Goal: Task Accomplishment & Management: Manage account settings

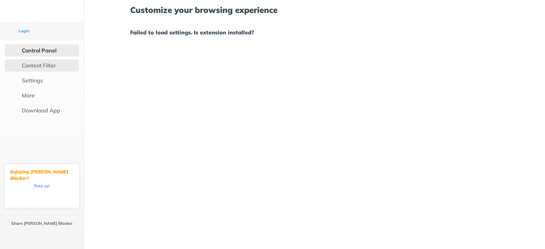
click at [36, 62] on div "Content Filter" at bounding box center [39, 65] width 34 height 7
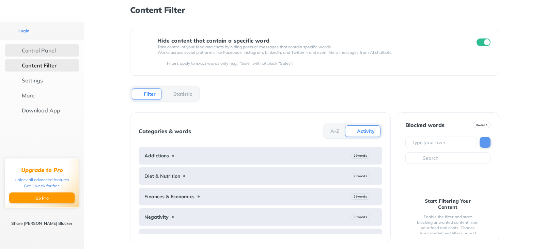
click at [43, 44] on div "Control Panel" at bounding box center [42, 50] width 74 height 12
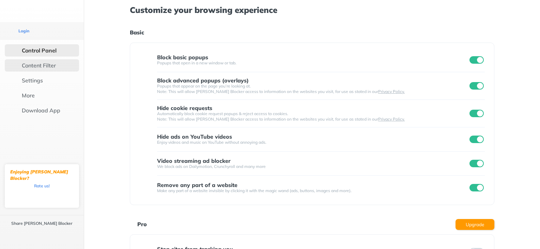
click at [39, 62] on div "Content Filter" at bounding box center [39, 65] width 34 height 7
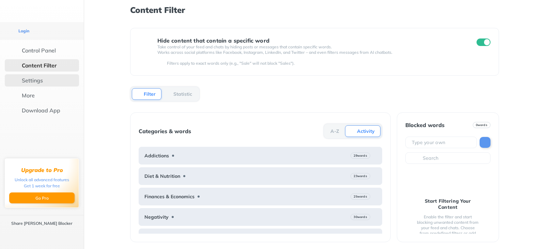
click at [27, 77] on div "Settings" at bounding box center [32, 80] width 21 height 7
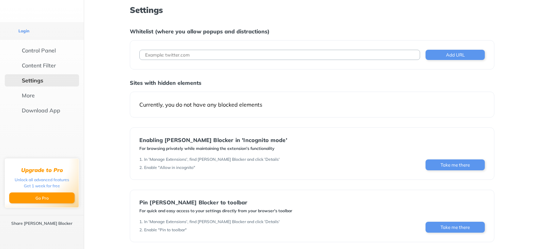
click at [252, 53] on input at bounding box center [279, 55] width 281 height 10
drag, startPoint x: 247, startPoint y: 55, endPoint x: 99, endPoint y: 46, distance: 148.1
click at [99, 46] on div "Settings Whitelist (where you allow popups and distractions) gmail.com Add URL …" at bounding box center [312, 147] width 456 height 295
paste input "[URL][DOMAIN_NAME]"
type input "[URL][DOMAIN_NAME]"
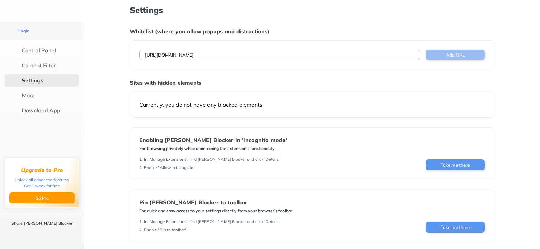
click at [445, 56] on button "Add URL" at bounding box center [454, 55] width 59 height 10
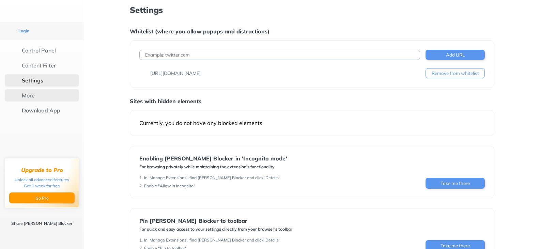
click at [22, 92] on div "More" at bounding box center [28, 95] width 13 height 7
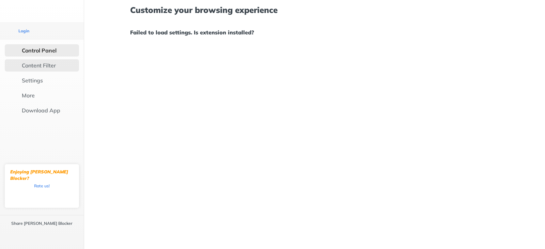
click at [38, 62] on div "Content Filter" at bounding box center [39, 65] width 34 height 7
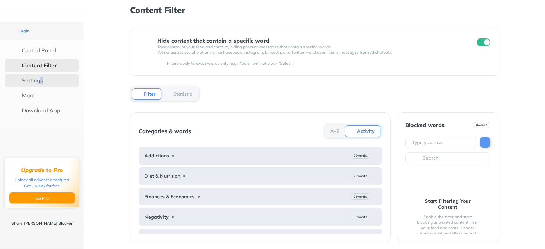
click at [29, 74] on div "Settings" at bounding box center [42, 80] width 74 height 12
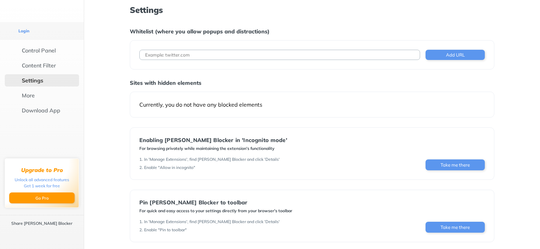
click at [378, 55] on input at bounding box center [279, 55] width 281 height 10
click at [218, 58] on input at bounding box center [279, 55] width 281 height 10
drag, startPoint x: 289, startPoint y: 53, endPoint x: 81, endPoint y: 64, distance: 208.4
click at [81, 64] on div "Login Control Panel Content Filter Settings More Download App Upgrade to Pro Un…" at bounding box center [270, 147] width 540 height 295
paste input "[URL][DOMAIN_NAME]"
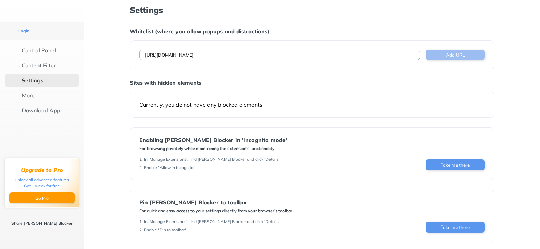
type input "[URL][DOMAIN_NAME]"
click at [462, 59] on button "Add URL" at bounding box center [454, 55] width 59 height 10
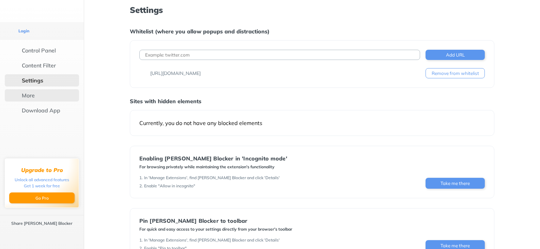
click at [25, 89] on div "More" at bounding box center [42, 95] width 74 height 12
